Goal: Navigation & Orientation: Find specific page/section

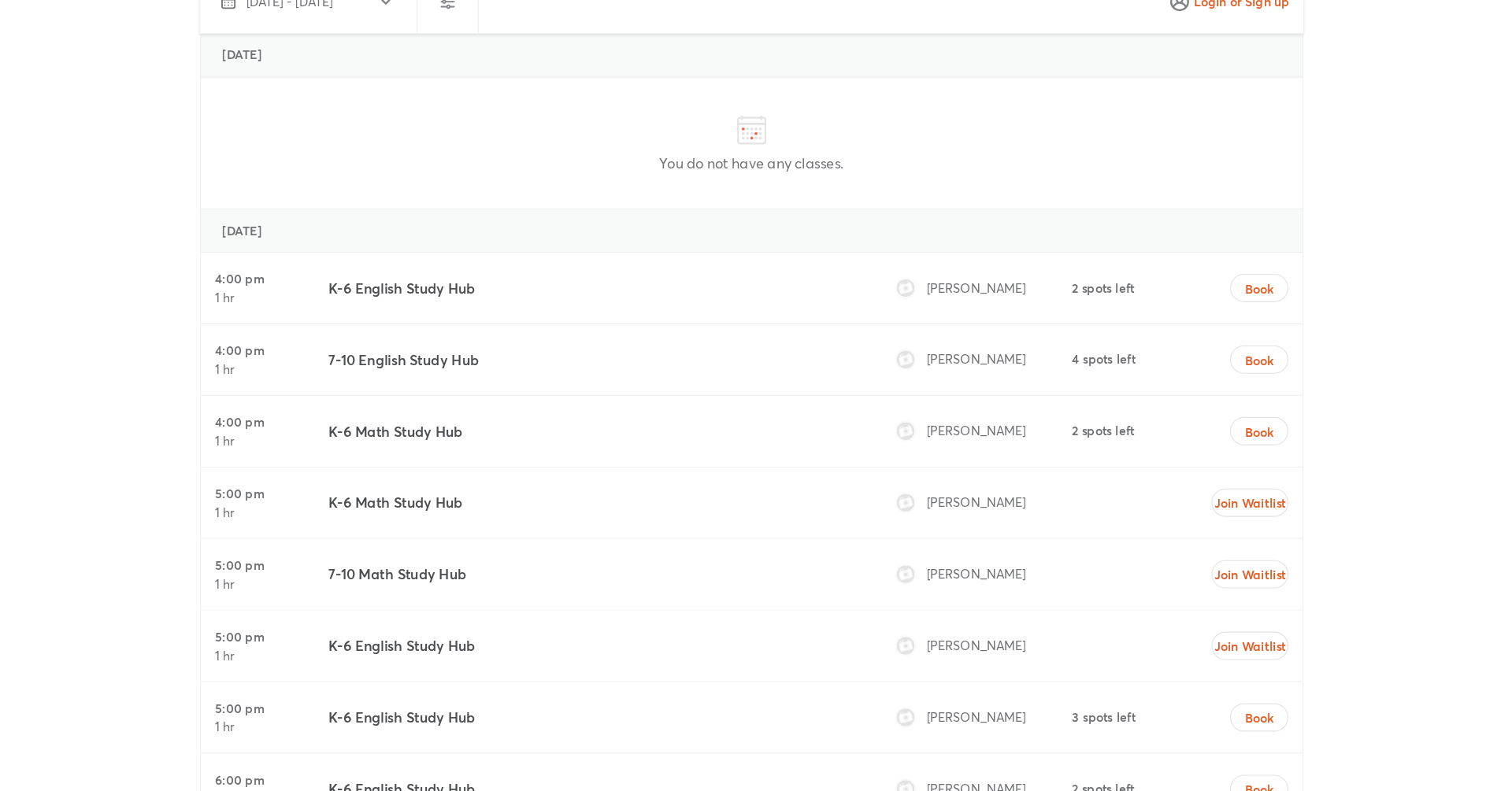
scroll to position [4722, 0]
